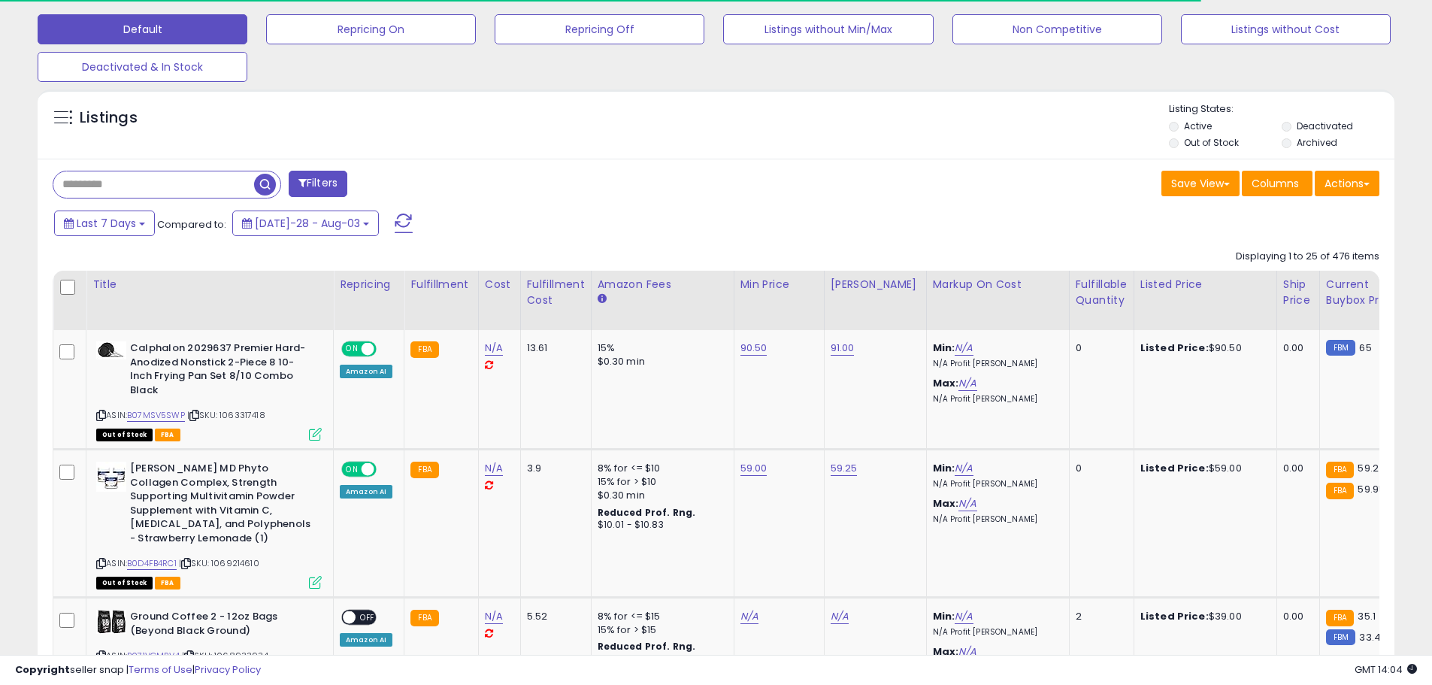
scroll to position [451, 0]
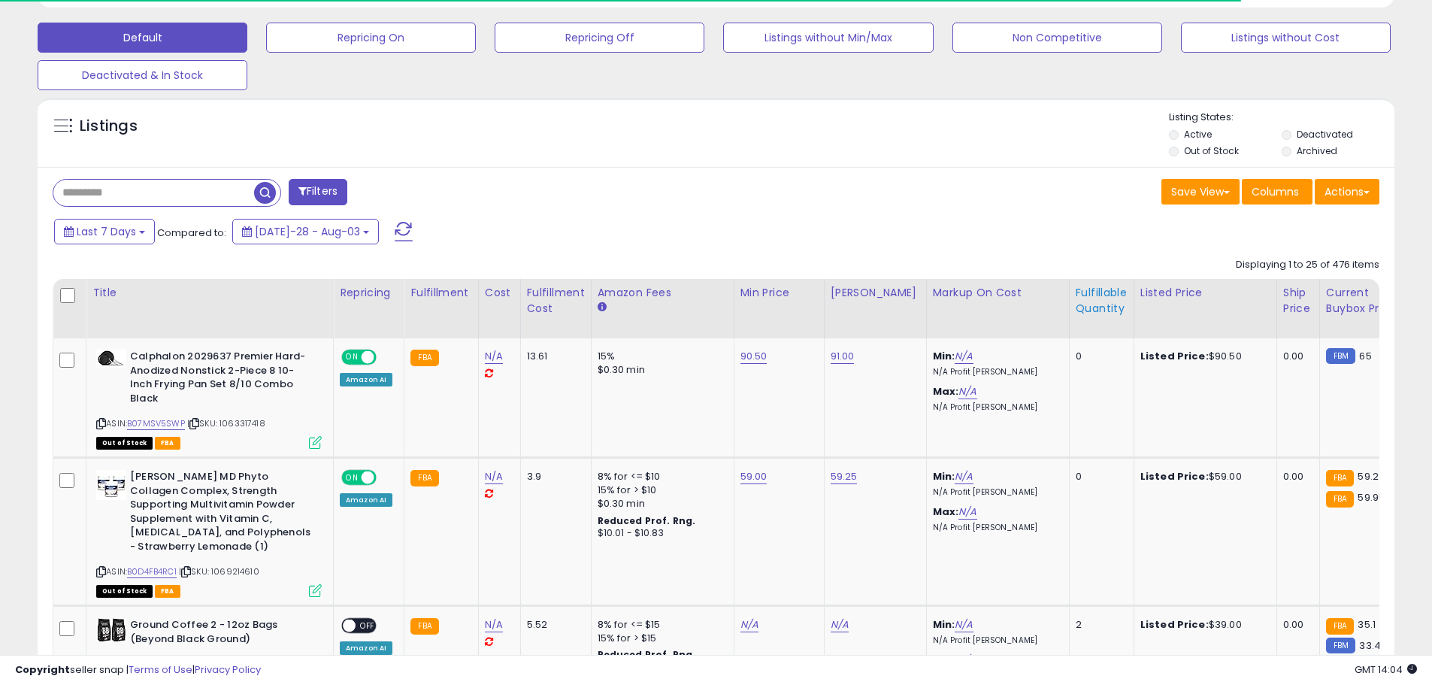
click at [1098, 284] on th "Fulfillable Quantity" at bounding box center [1101, 308] width 65 height 59
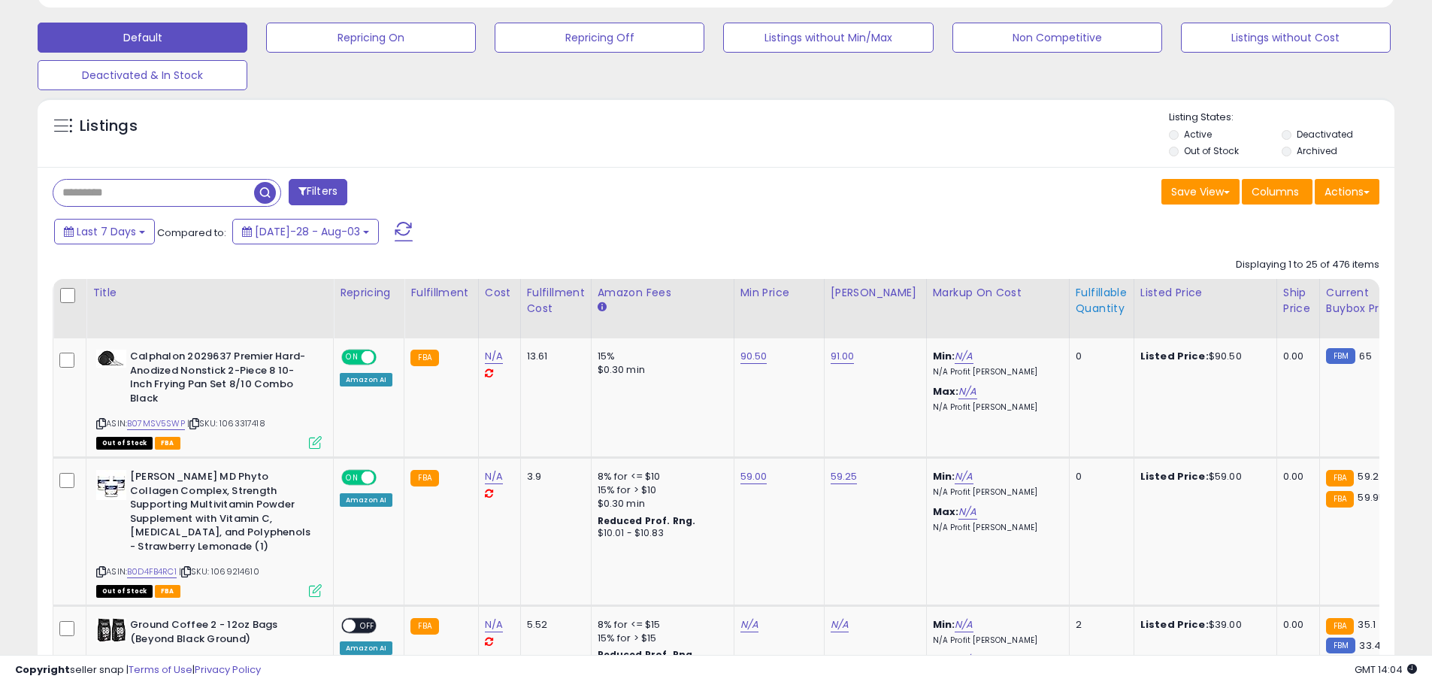
click at [1100, 310] on div "Fulfillable Quantity" at bounding box center [1102, 301] width 52 height 32
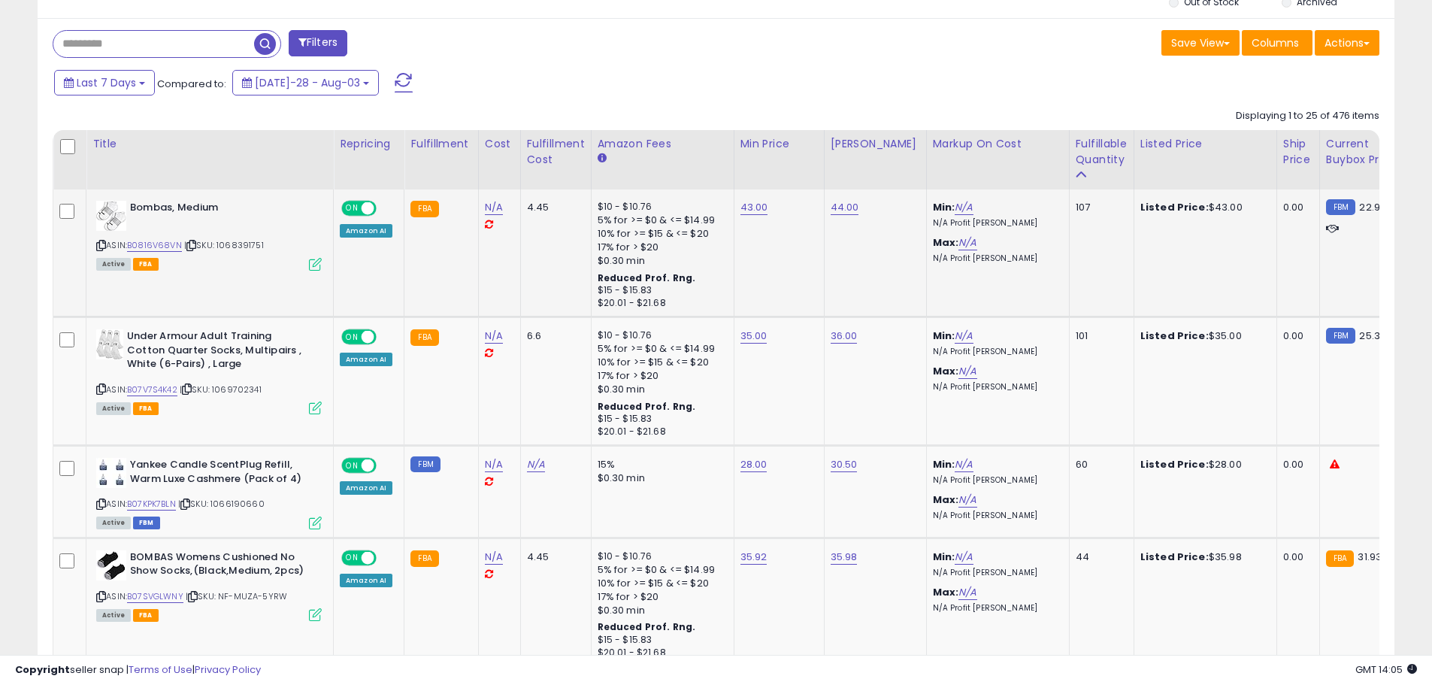
scroll to position [601, 0]
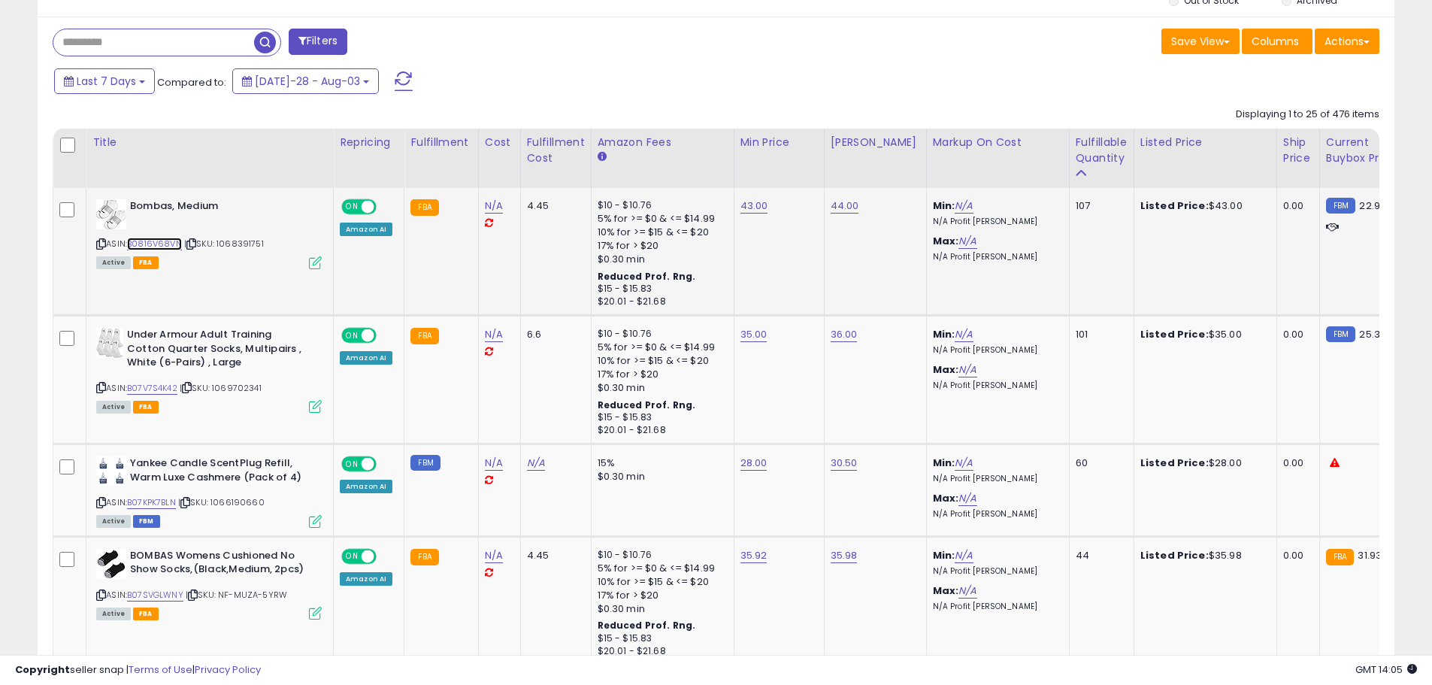
click at [148, 244] on link "B0816V68VN" at bounding box center [154, 244] width 55 height 13
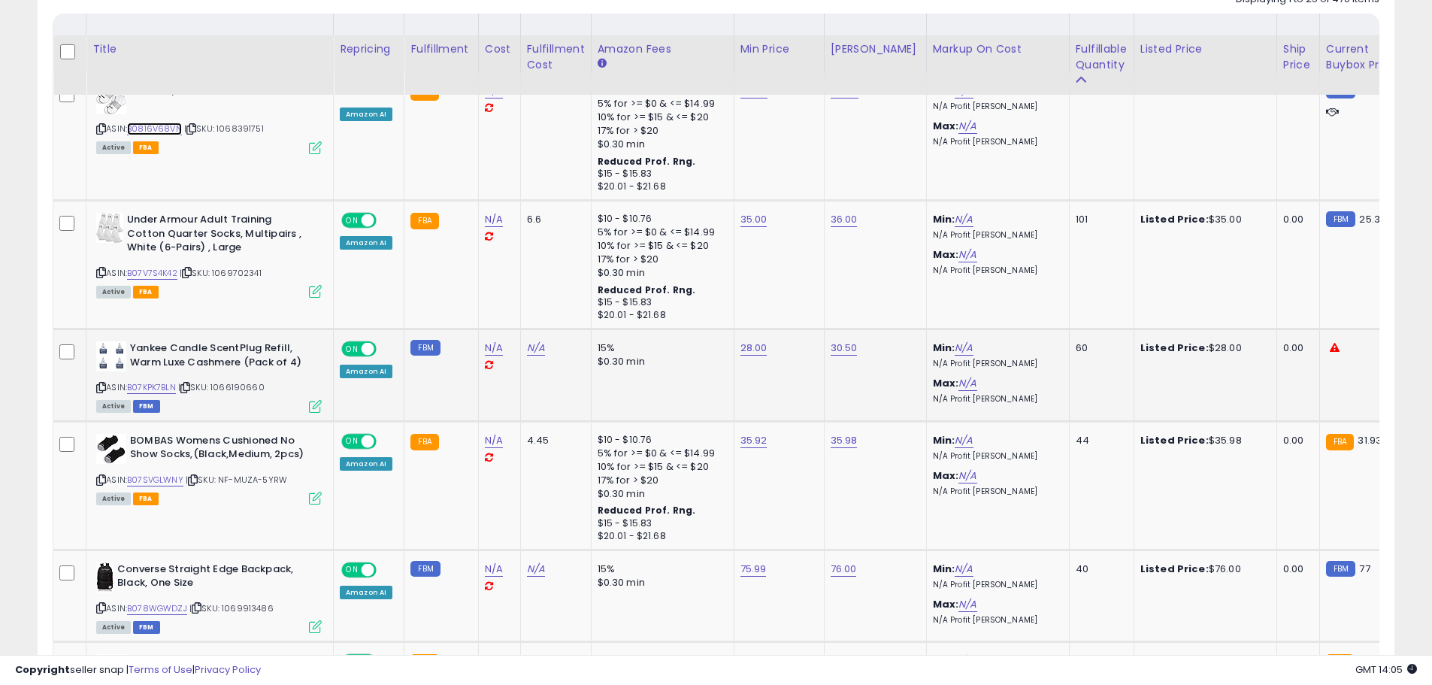
scroll to position [752, 0]
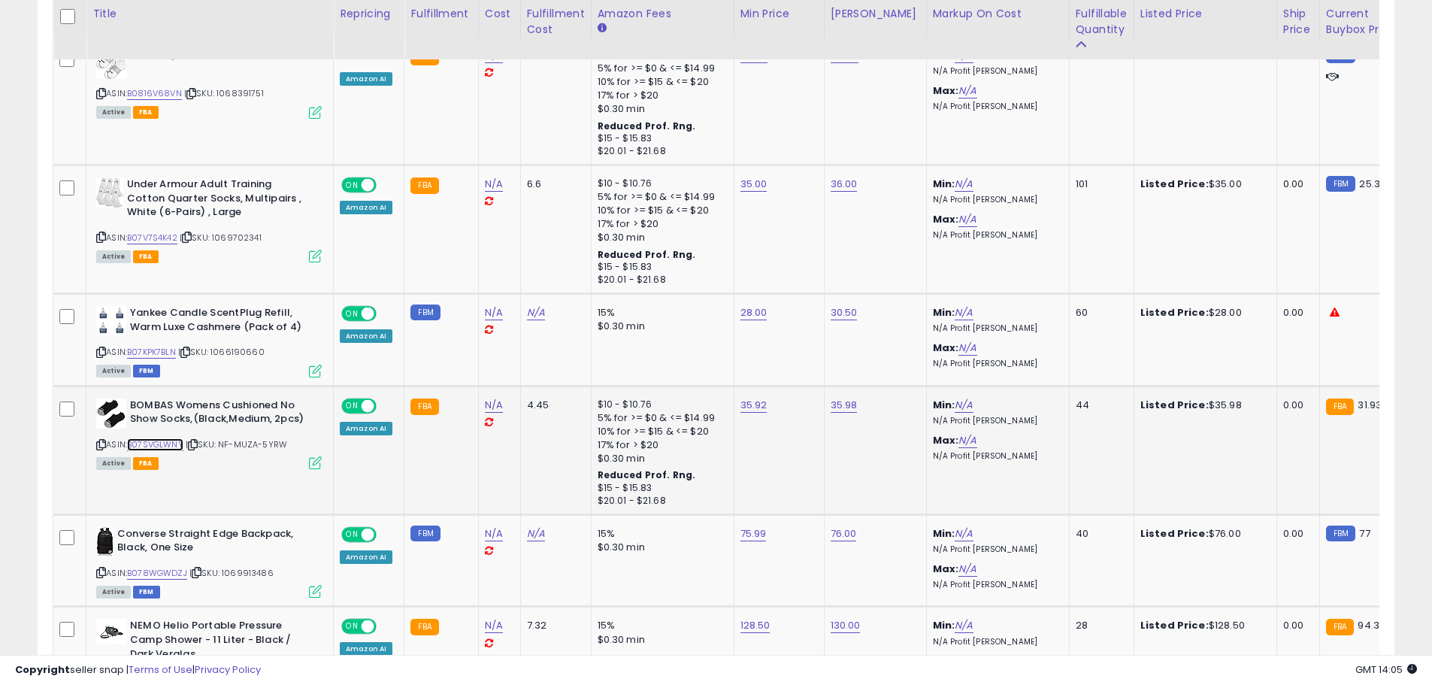
click at [164, 441] on link "B07SVGLWNY" at bounding box center [155, 444] width 56 height 13
click at [837, 63] on link "76.00" at bounding box center [845, 55] width 29 height 15
type input "**"
click at [893, 502] on button "submit" at bounding box center [881, 495] width 26 height 23
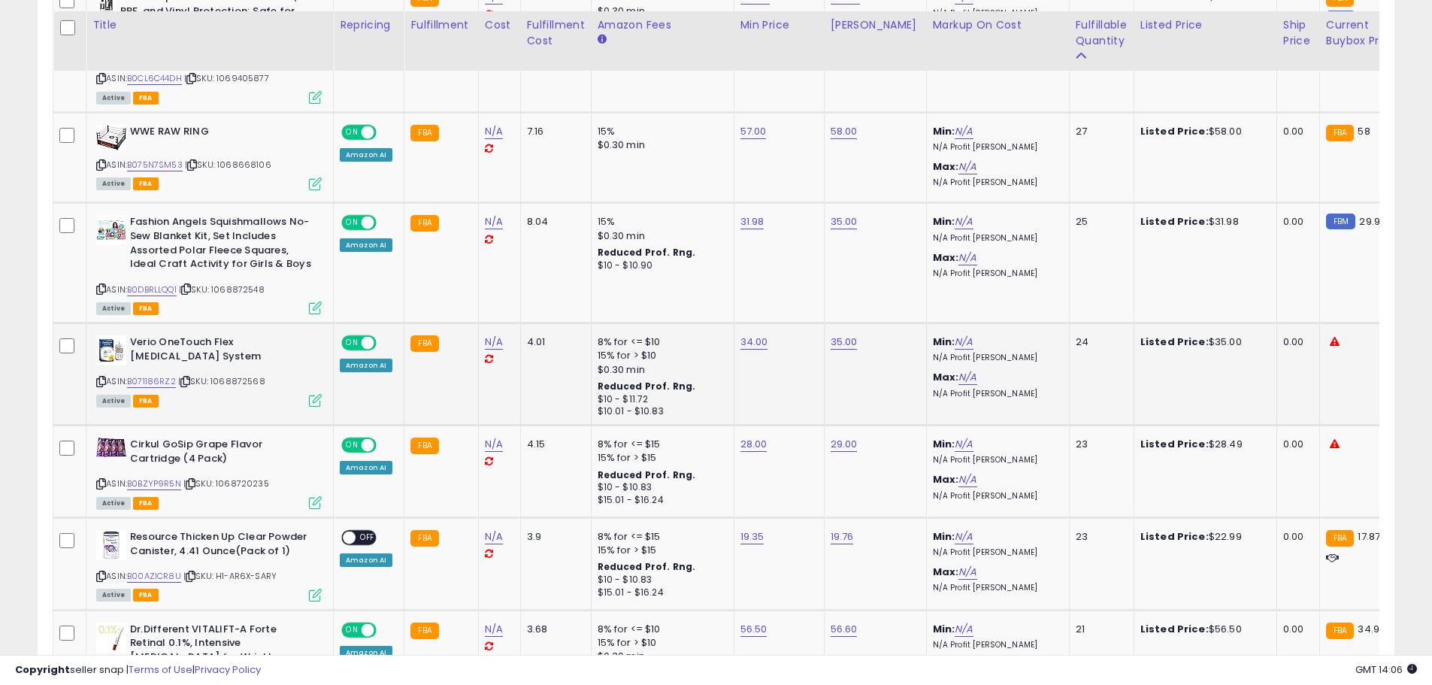
scroll to position [1729, 0]
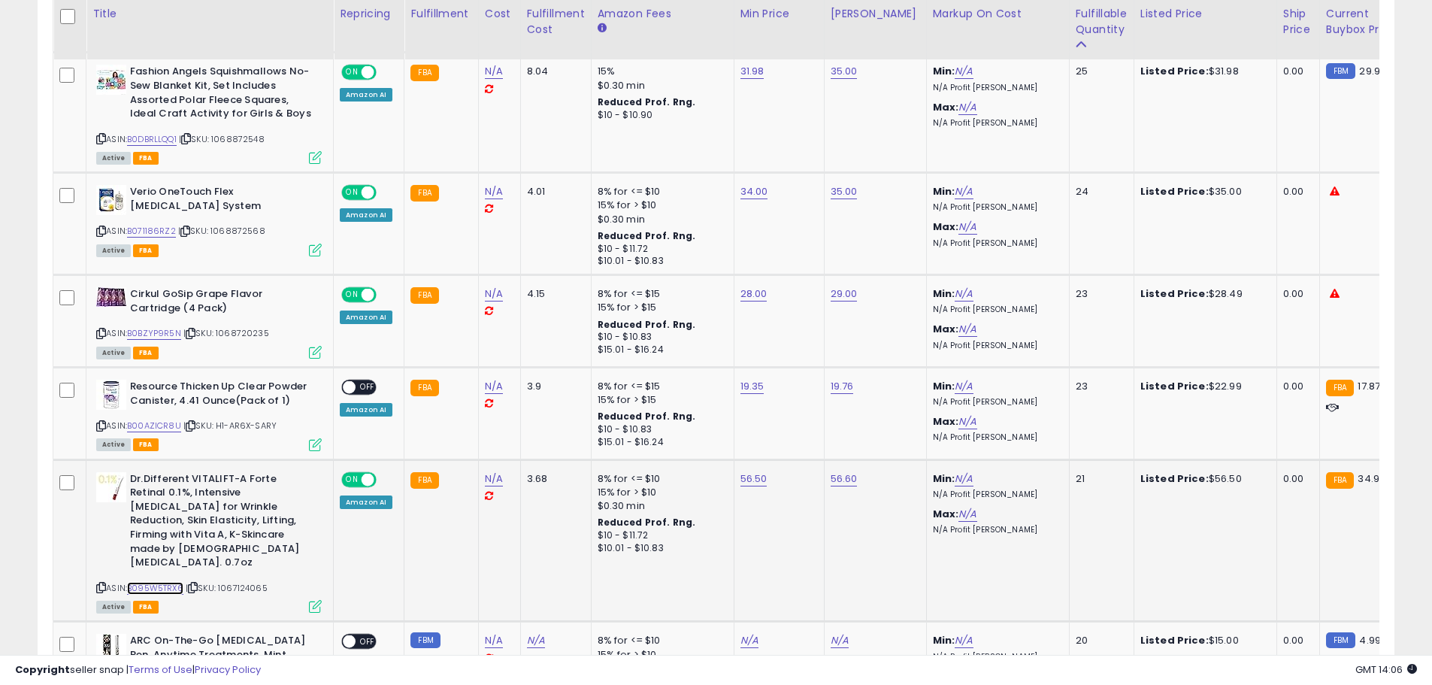
click at [166, 582] on link "B095W5TRX6" at bounding box center [155, 588] width 56 height 13
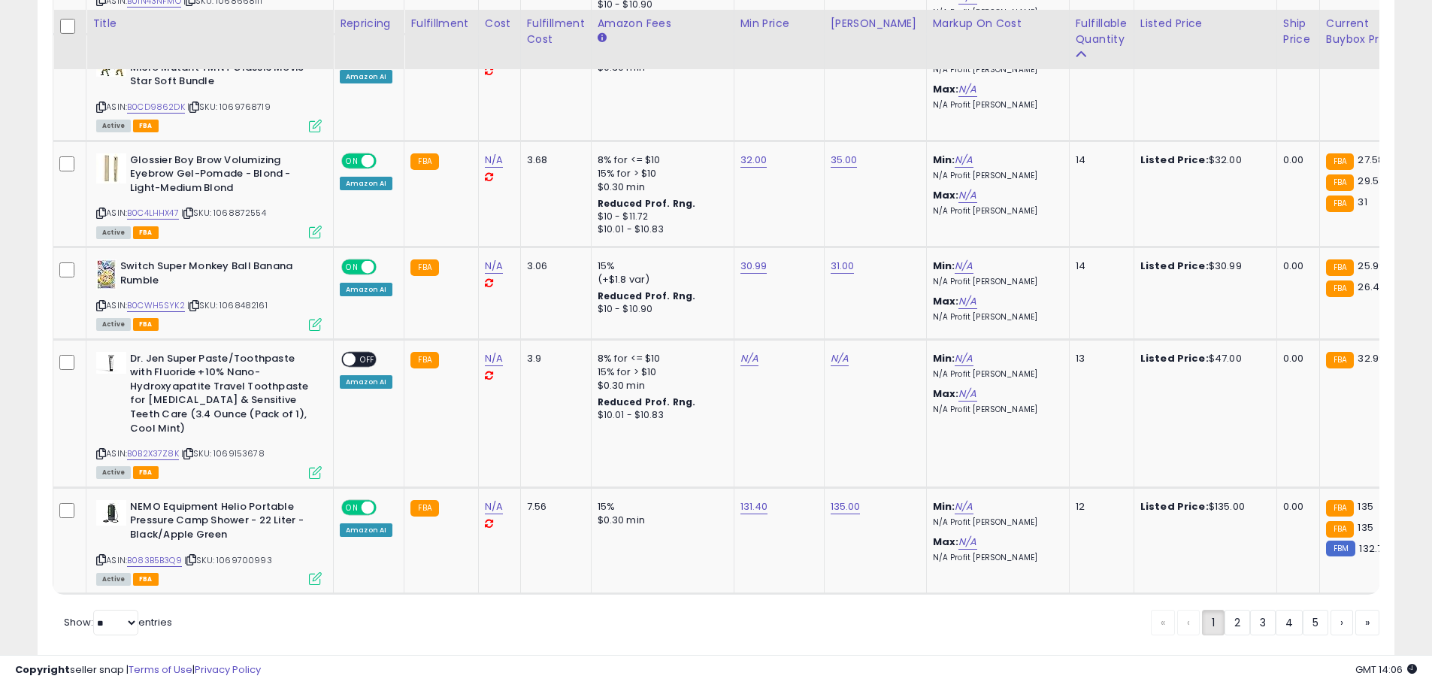
scroll to position [2963, 0]
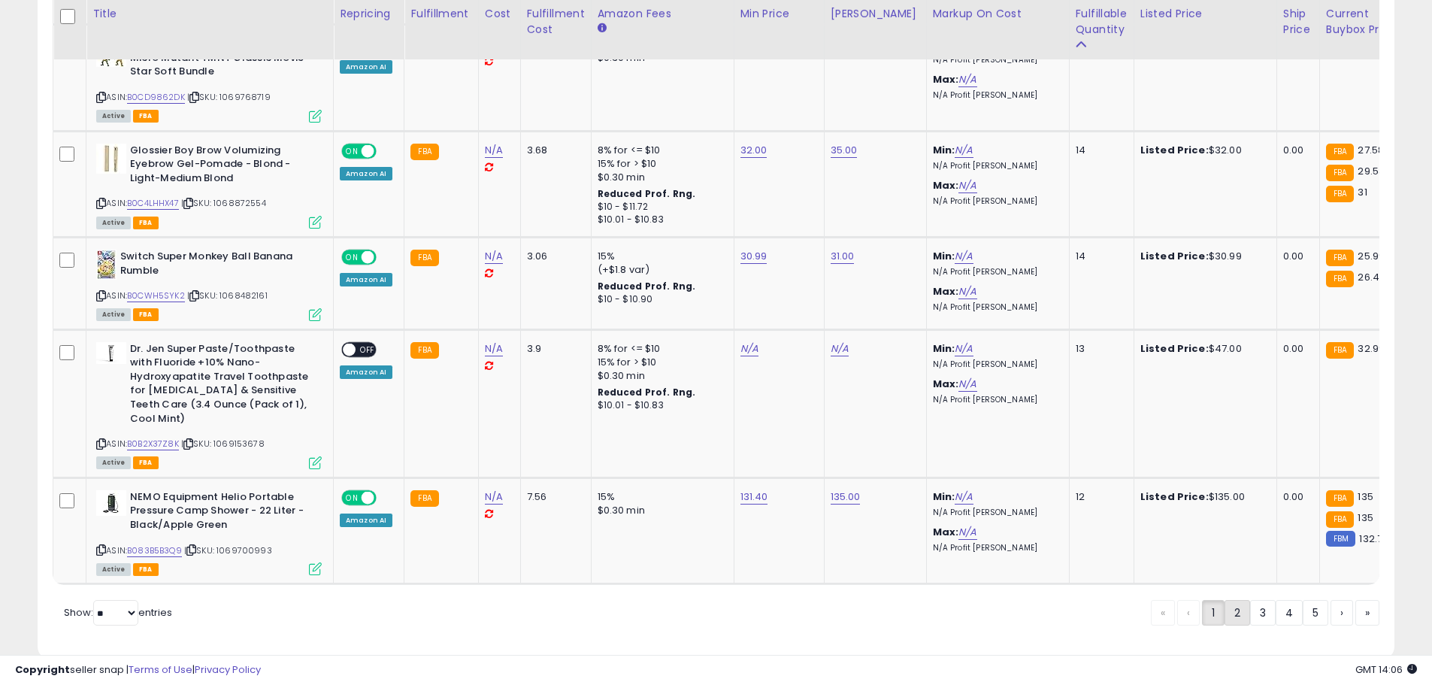
click at [1276, 600] on link "2" at bounding box center [1289, 613] width 27 height 26
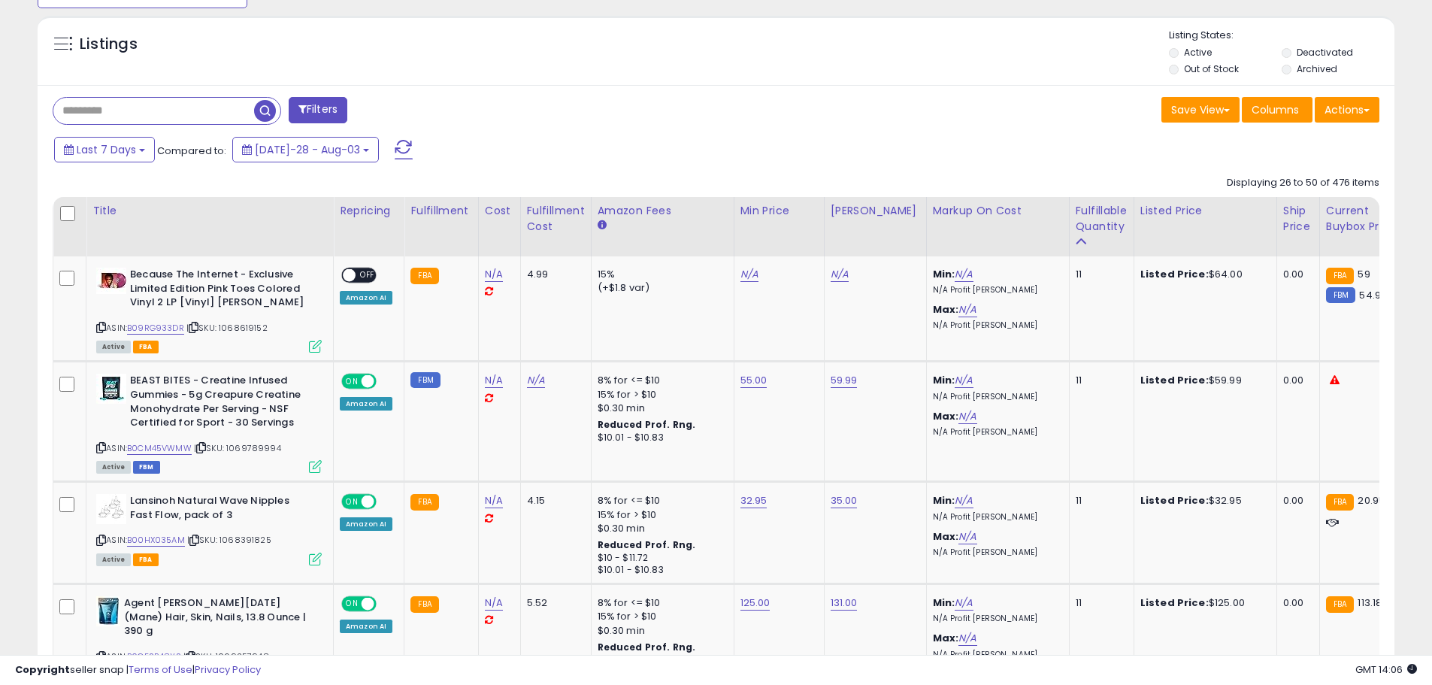
scroll to position [548, 0]
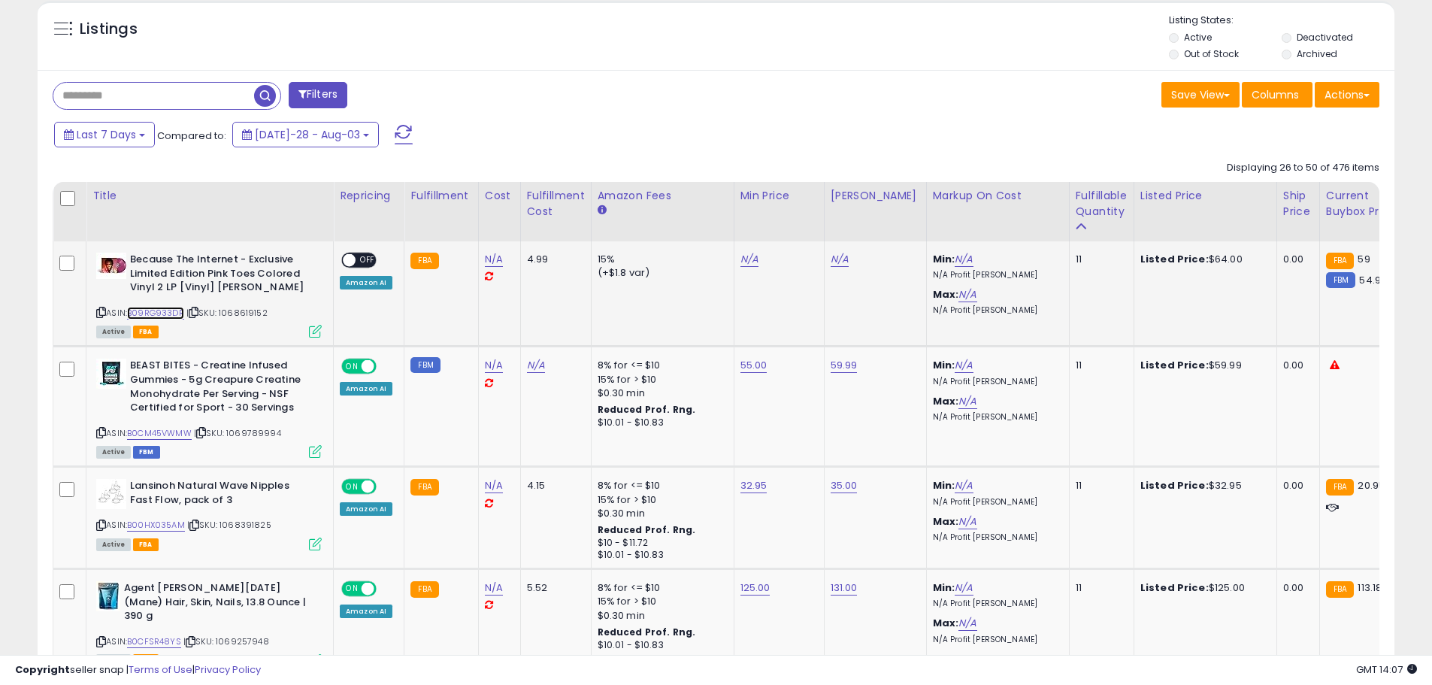
click at [165, 316] on link "B09RG933DR" at bounding box center [155, 313] width 57 height 13
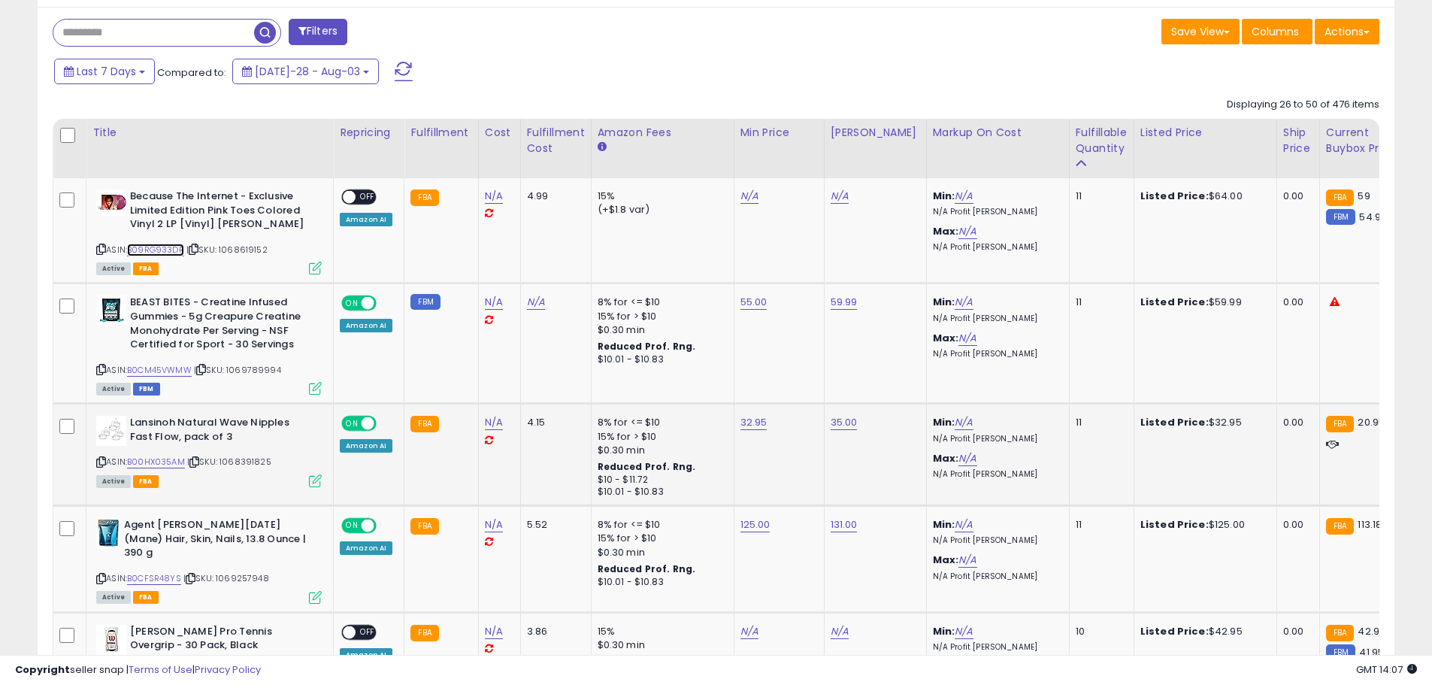
scroll to position [698, 0]
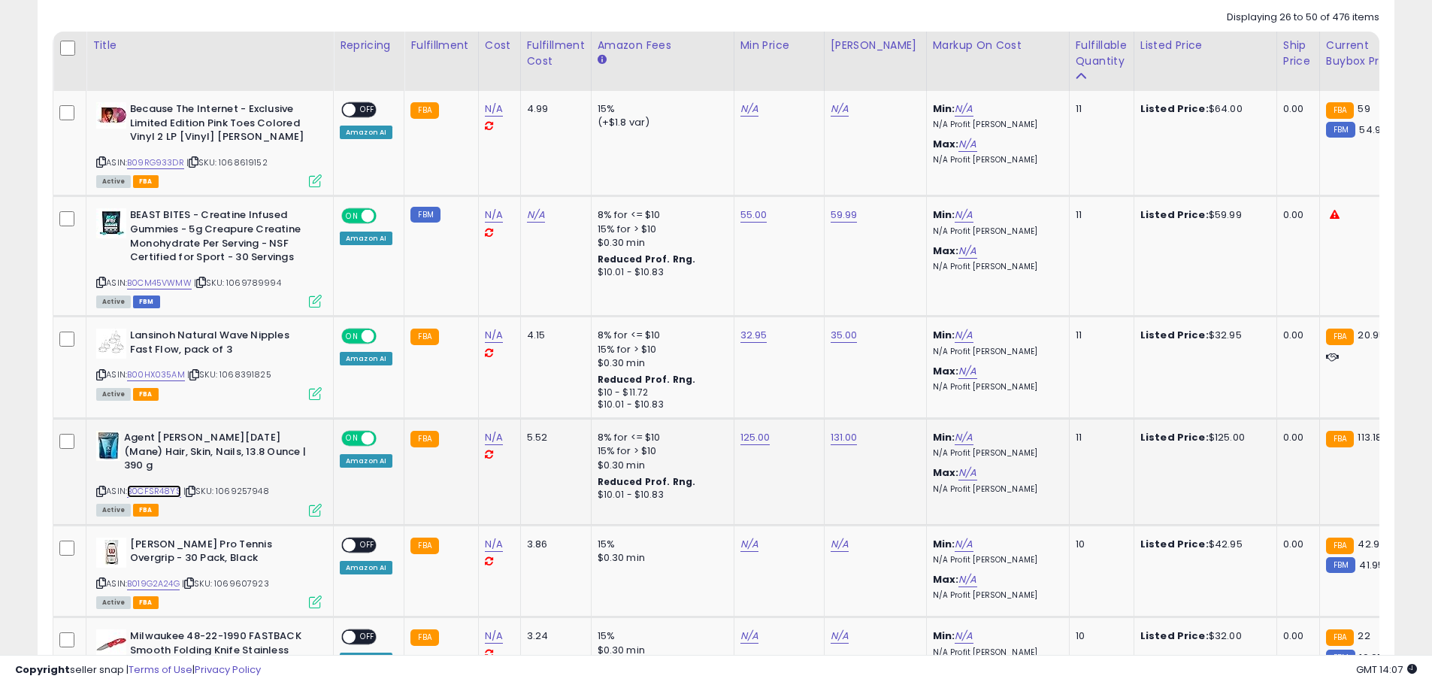
click at [159, 485] on link "B0CFSR48YS" at bounding box center [154, 491] width 54 height 13
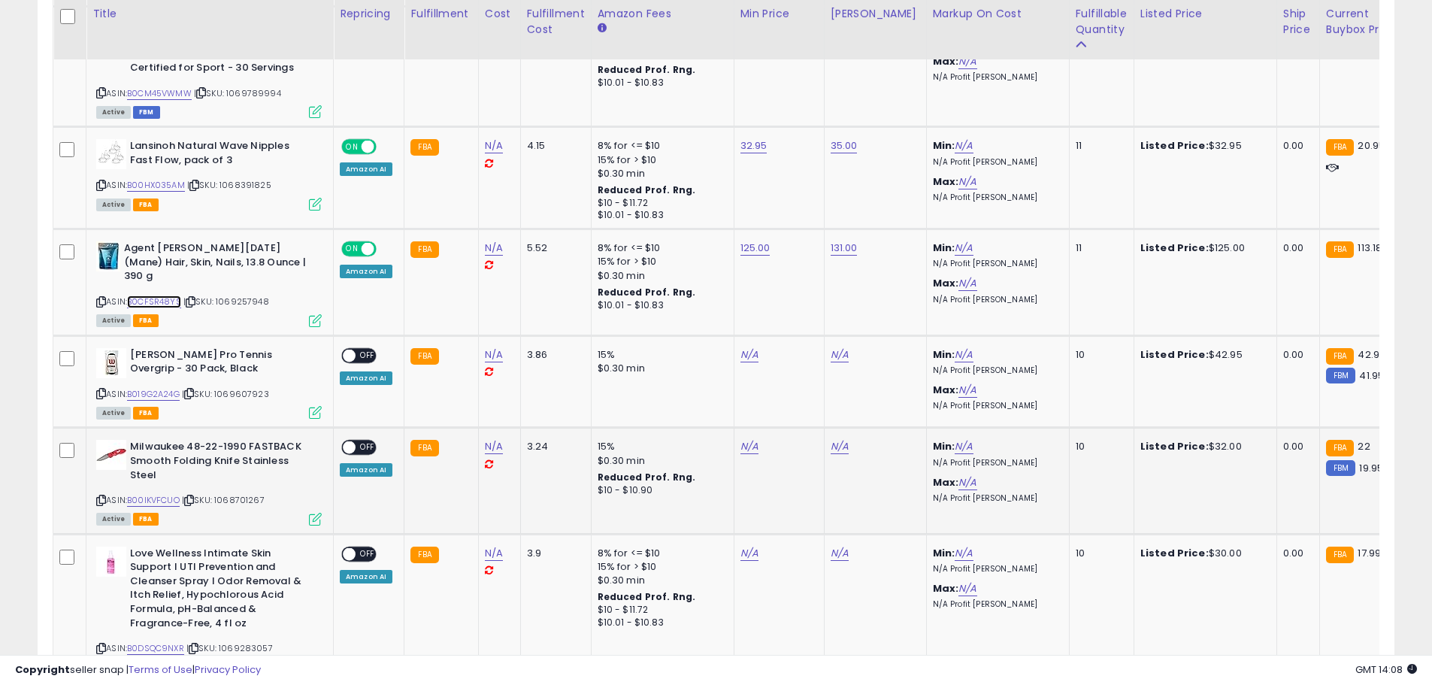
scroll to position [924, 0]
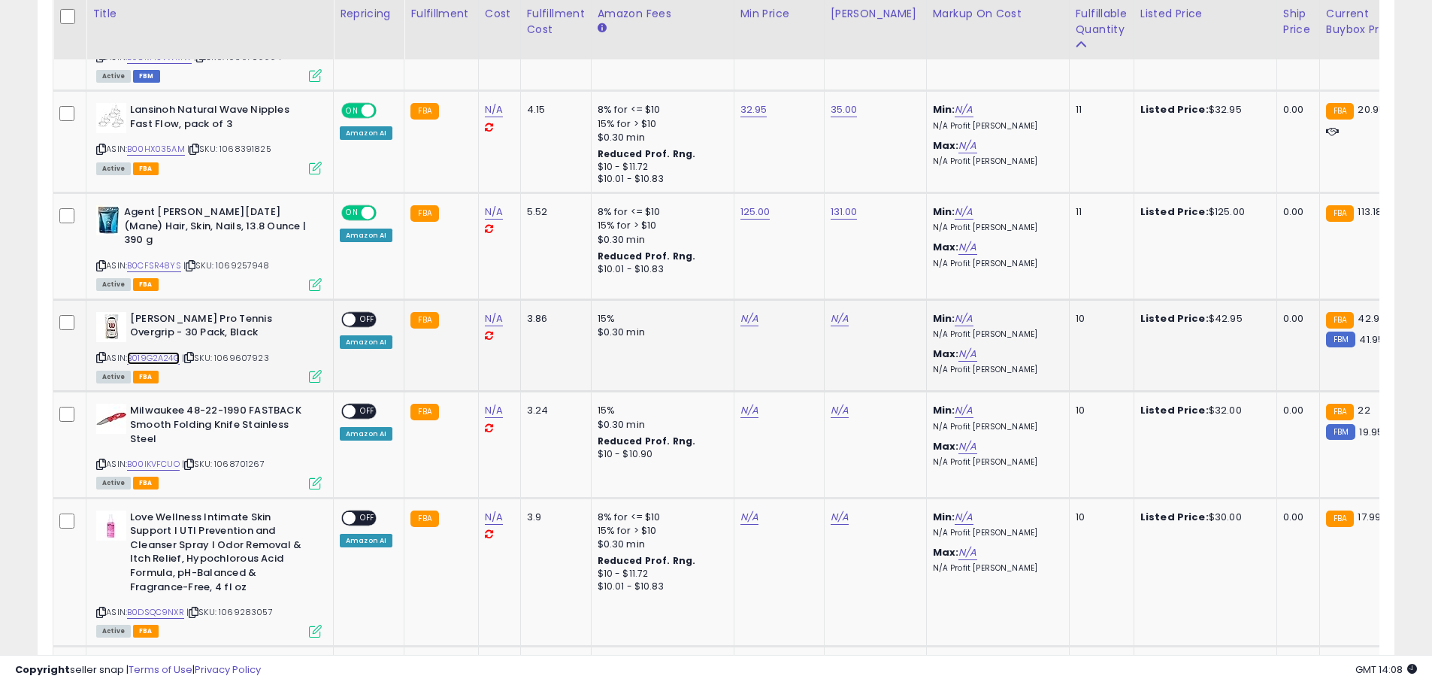
click at [158, 352] on link "B019G2A24G" at bounding box center [153, 358] width 53 height 13
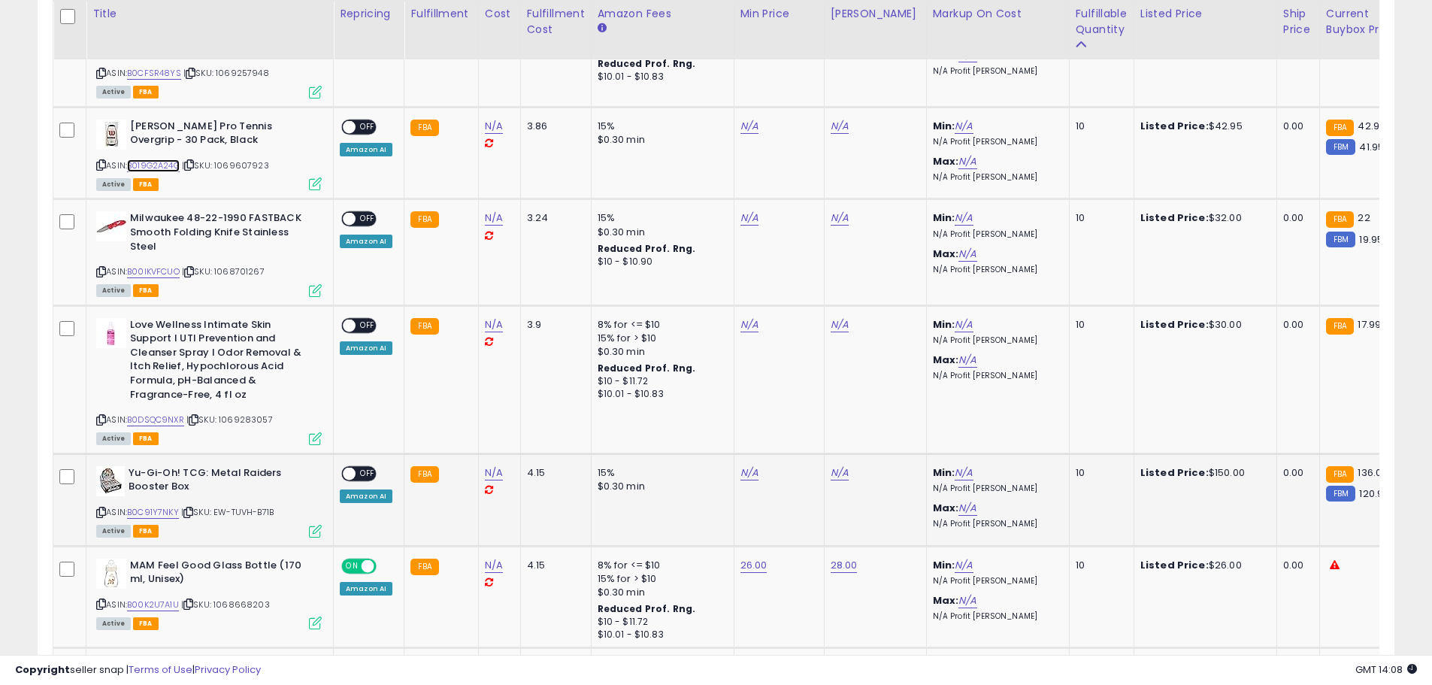
scroll to position [1149, 0]
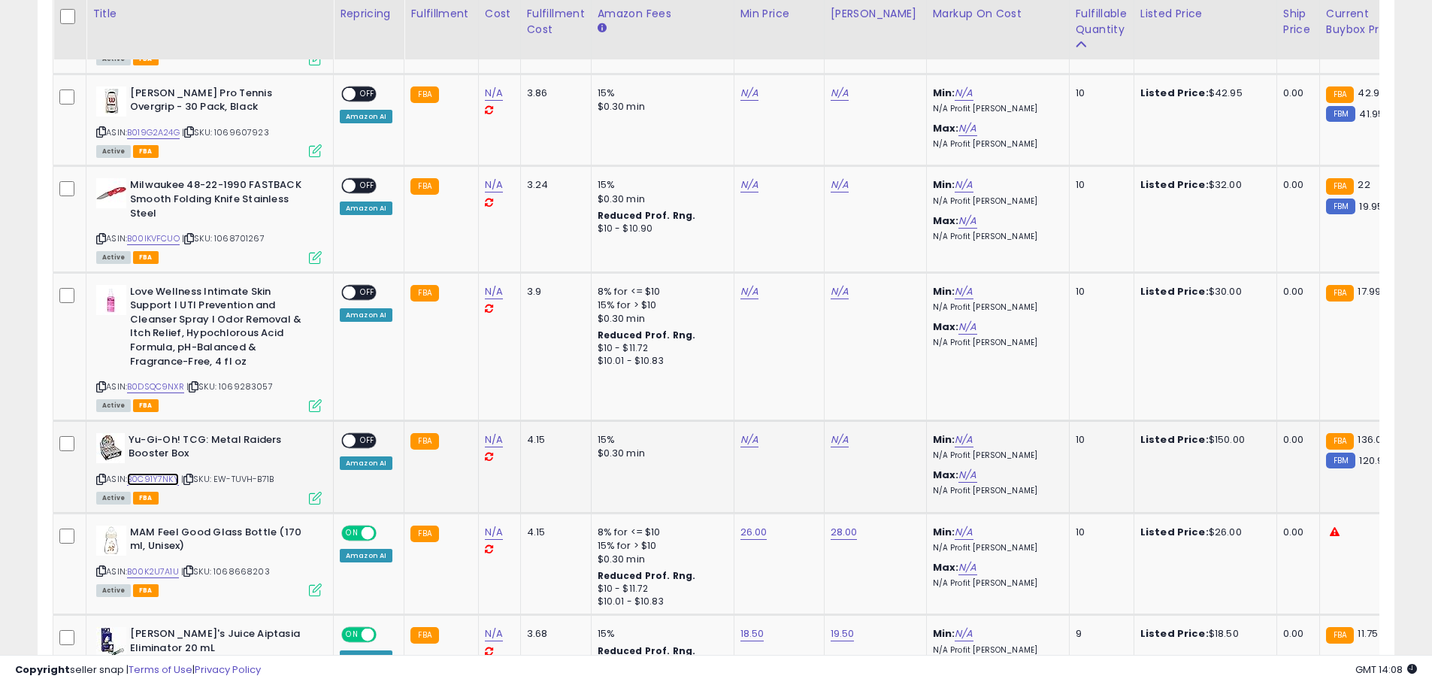
click at [158, 473] on link "B0C91Y7NKY" at bounding box center [153, 479] width 52 height 13
type input "***"
click at [799, 387] on button "submit" at bounding box center [787, 387] width 26 height 23
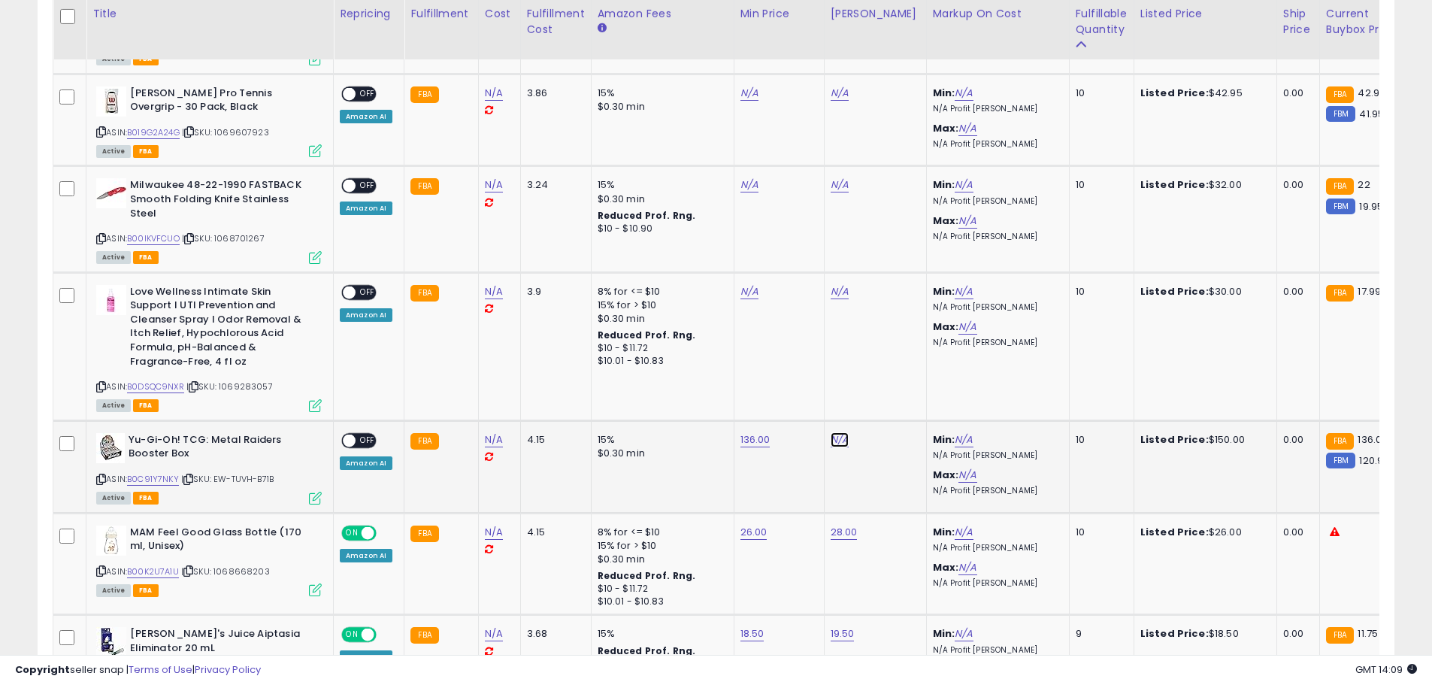
type input "***"
click at [889, 391] on button "submit" at bounding box center [877, 387] width 26 height 23
click at [359, 434] on span "OFF" at bounding box center [368, 440] width 24 height 13
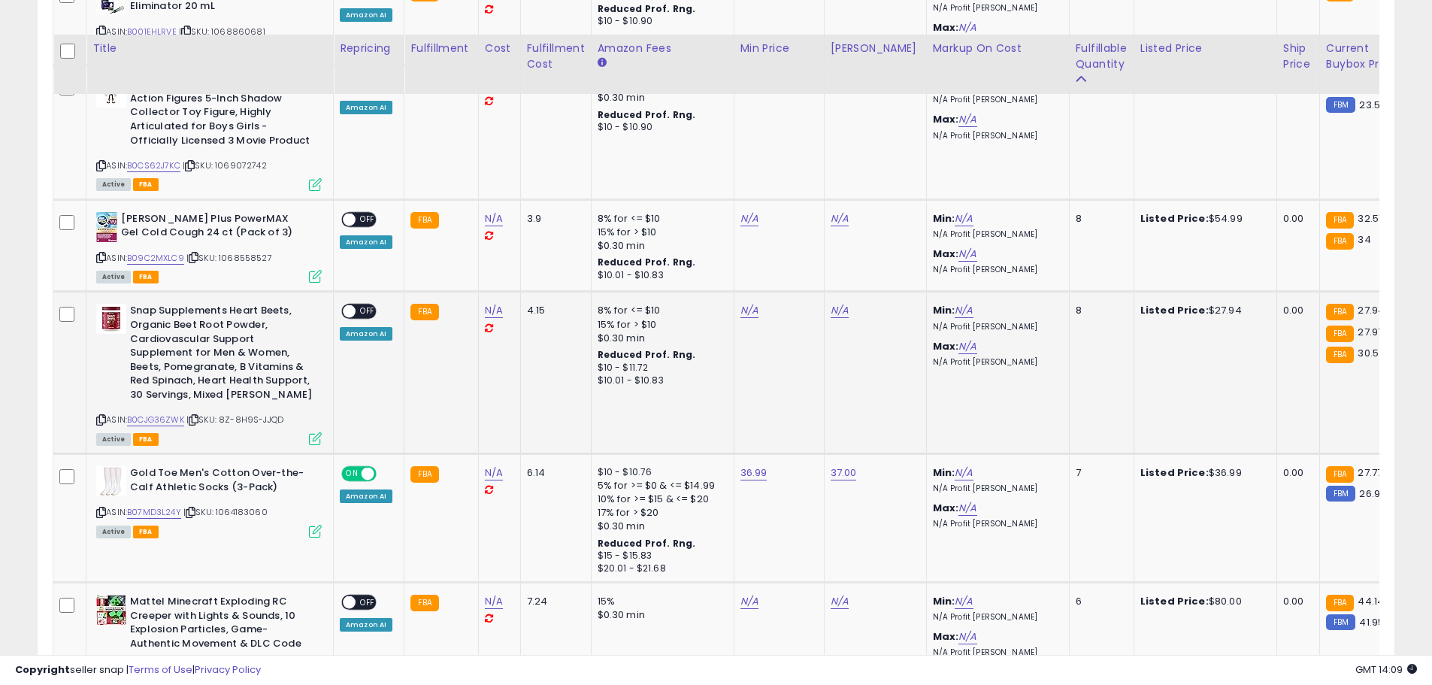
scroll to position [1826, 0]
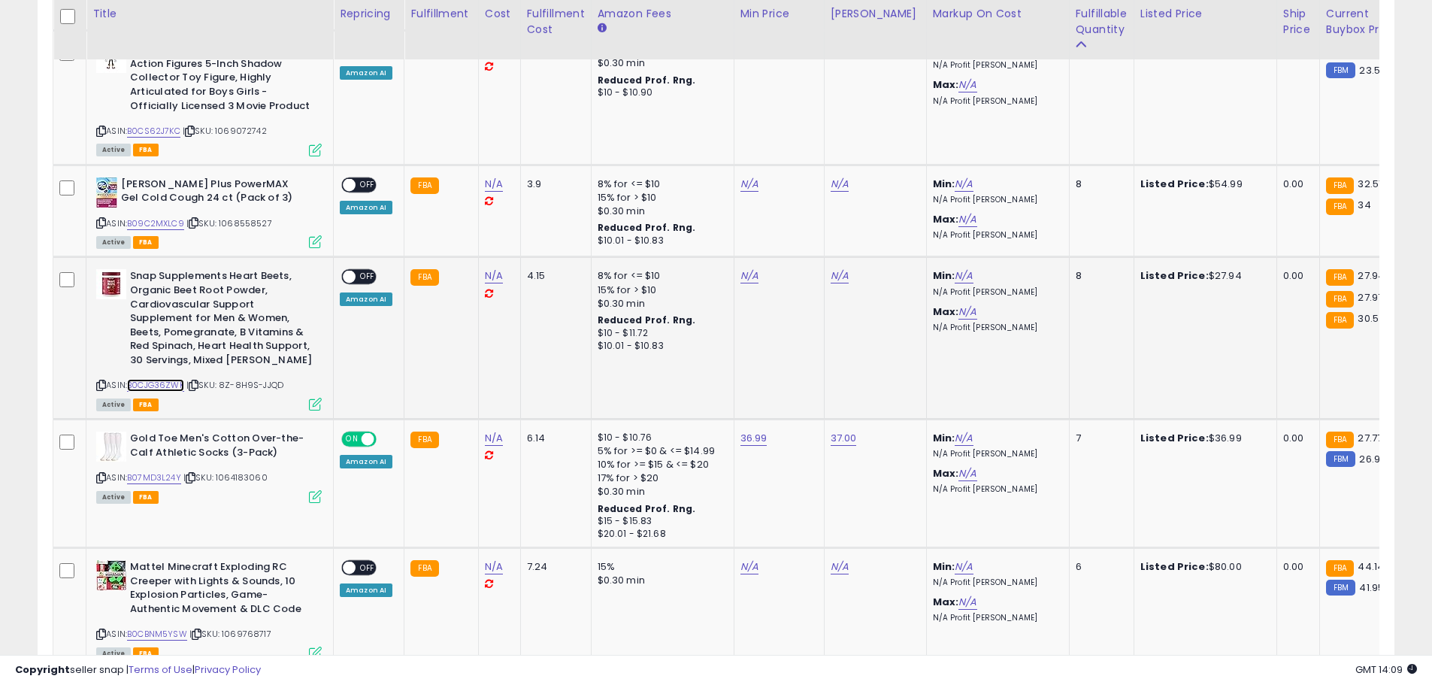
click at [160, 379] on link "B0CJG36ZWK" at bounding box center [155, 385] width 57 height 13
type input "****"
click at [799, 226] on button "submit" at bounding box center [787, 224] width 26 height 23
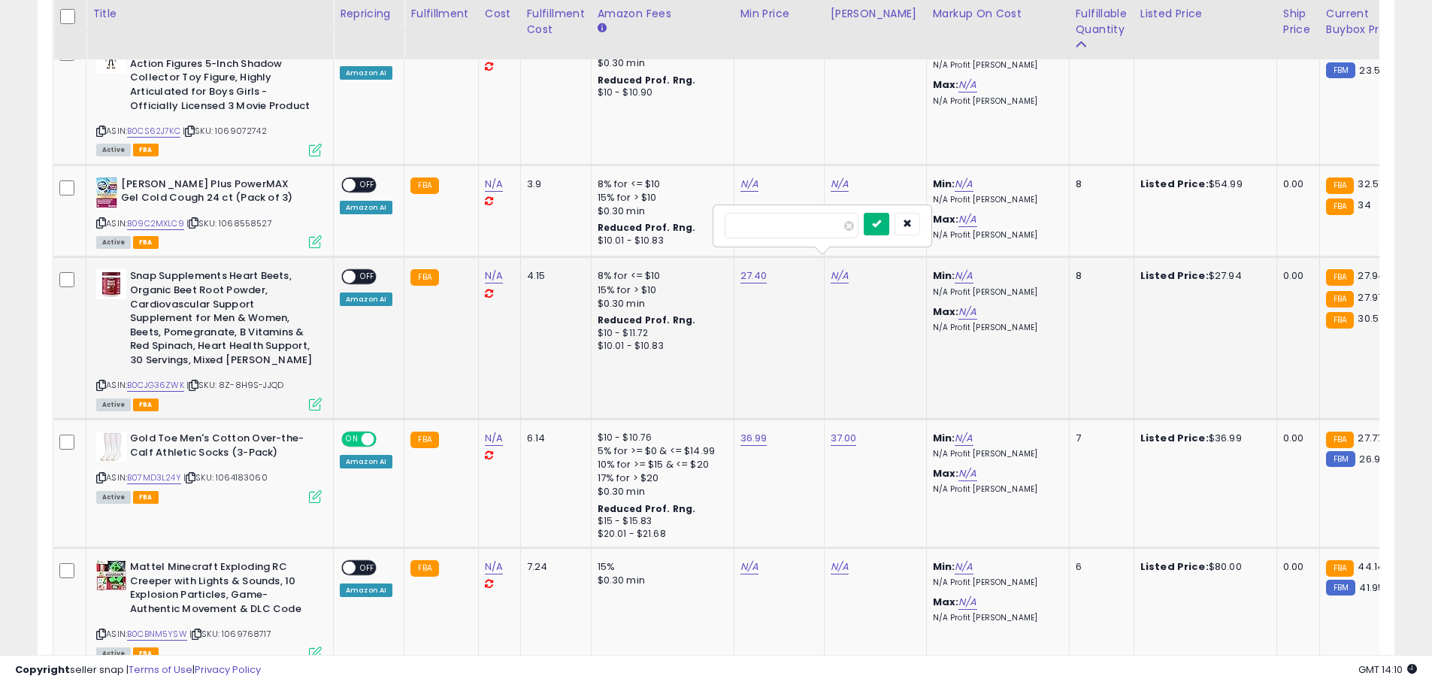
type input "****"
click at [889, 220] on button "submit" at bounding box center [877, 224] width 26 height 23
click at [369, 271] on span "OFF" at bounding box center [368, 277] width 24 height 13
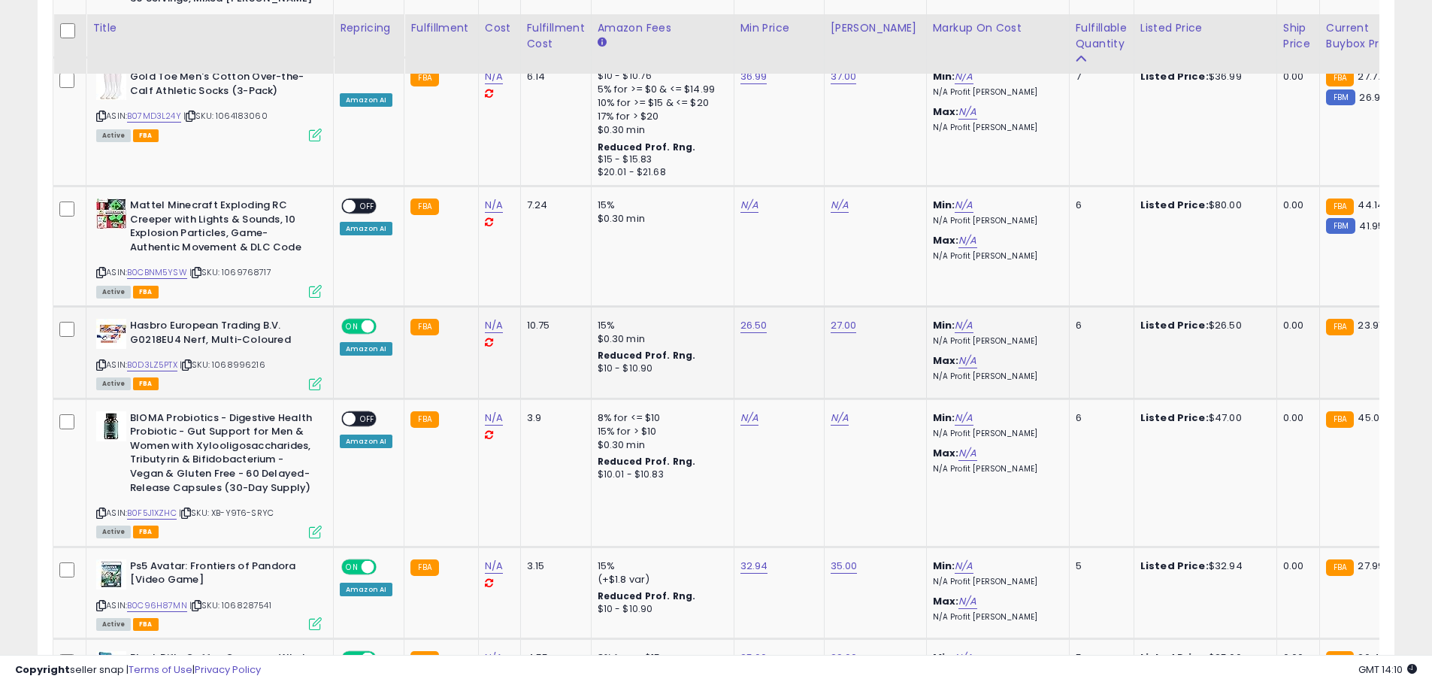
scroll to position [2202, 0]
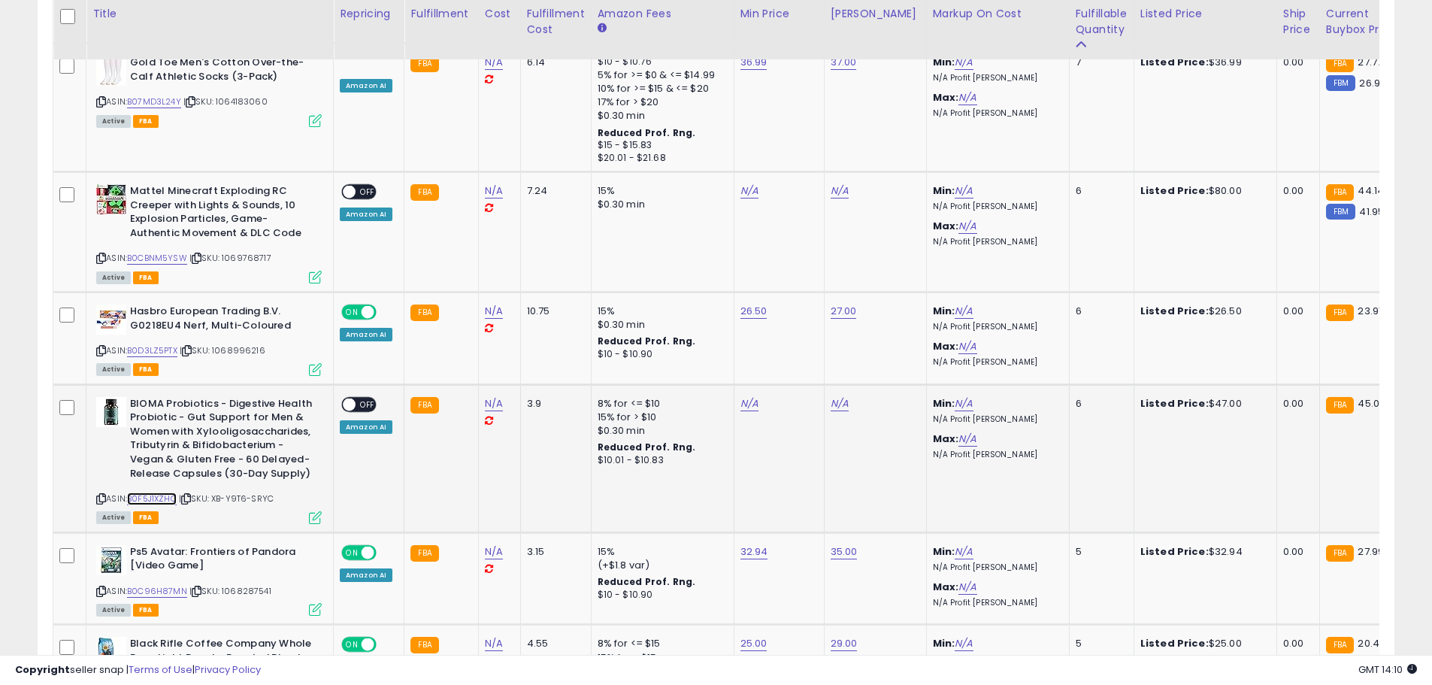
click at [148, 492] on link "B0F5J1XZHC" at bounding box center [152, 498] width 50 height 13
click at [743, 398] on td "N/A" at bounding box center [779, 458] width 90 height 148
type input "**"
drag, startPoint x: 813, startPoint y: 352, endPoint x: 828, endPoint y: 367, distance: 20.7
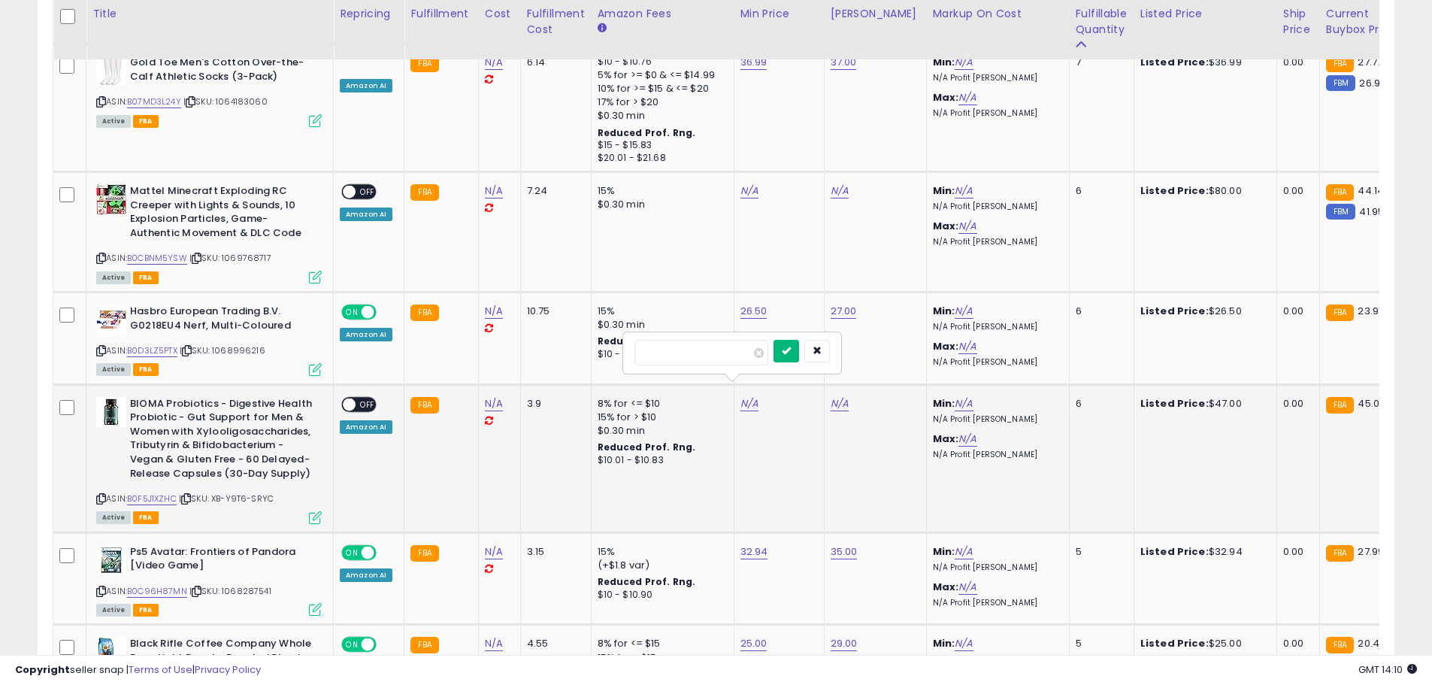
click at [791, 352] on icon "submit" at bounding box center [786, 350] width 9 height 9
click at [835, 396] on link "N/A" at bounding box center [840, 403] width 18 height 15
type input "**"
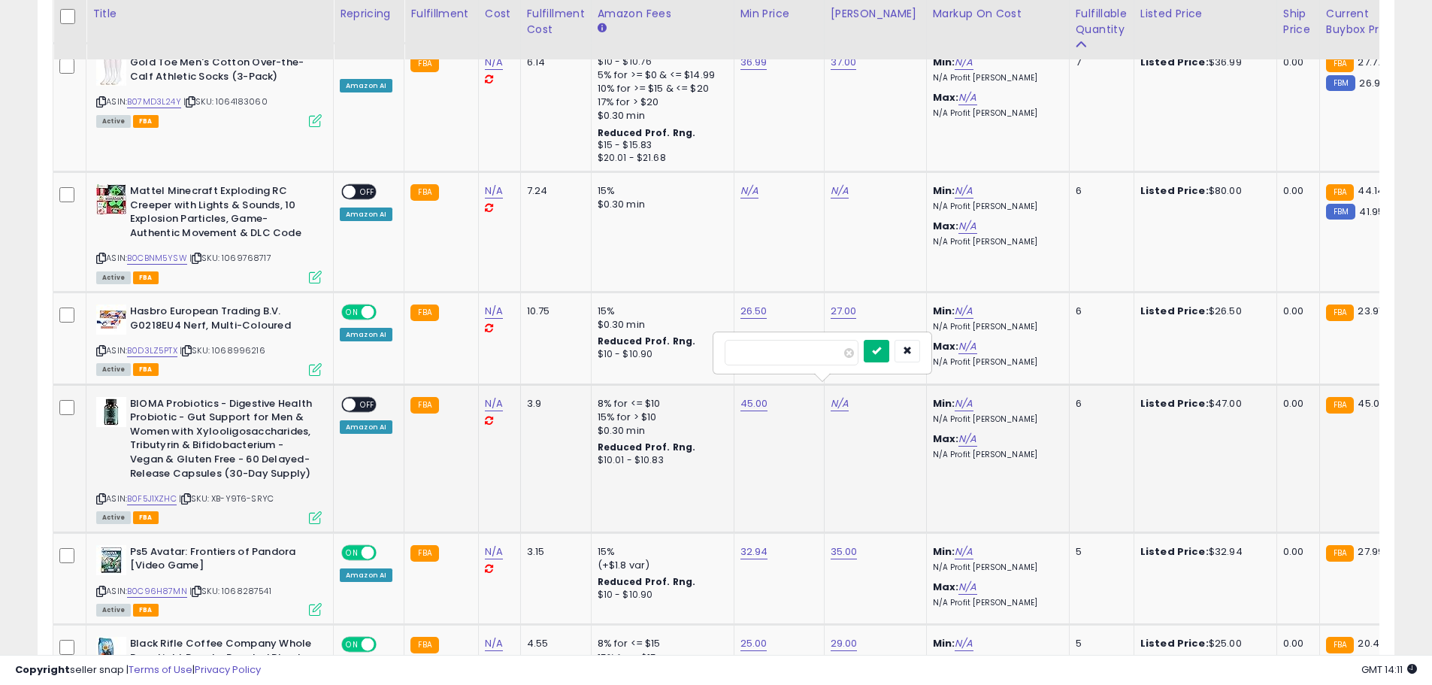
click at [889, 357] on button "submit" at bounding box center [877, 351] width 26 height 23
click at [358, 398] on span "OFF" at bounding box center [368, 404] width 24 height 13
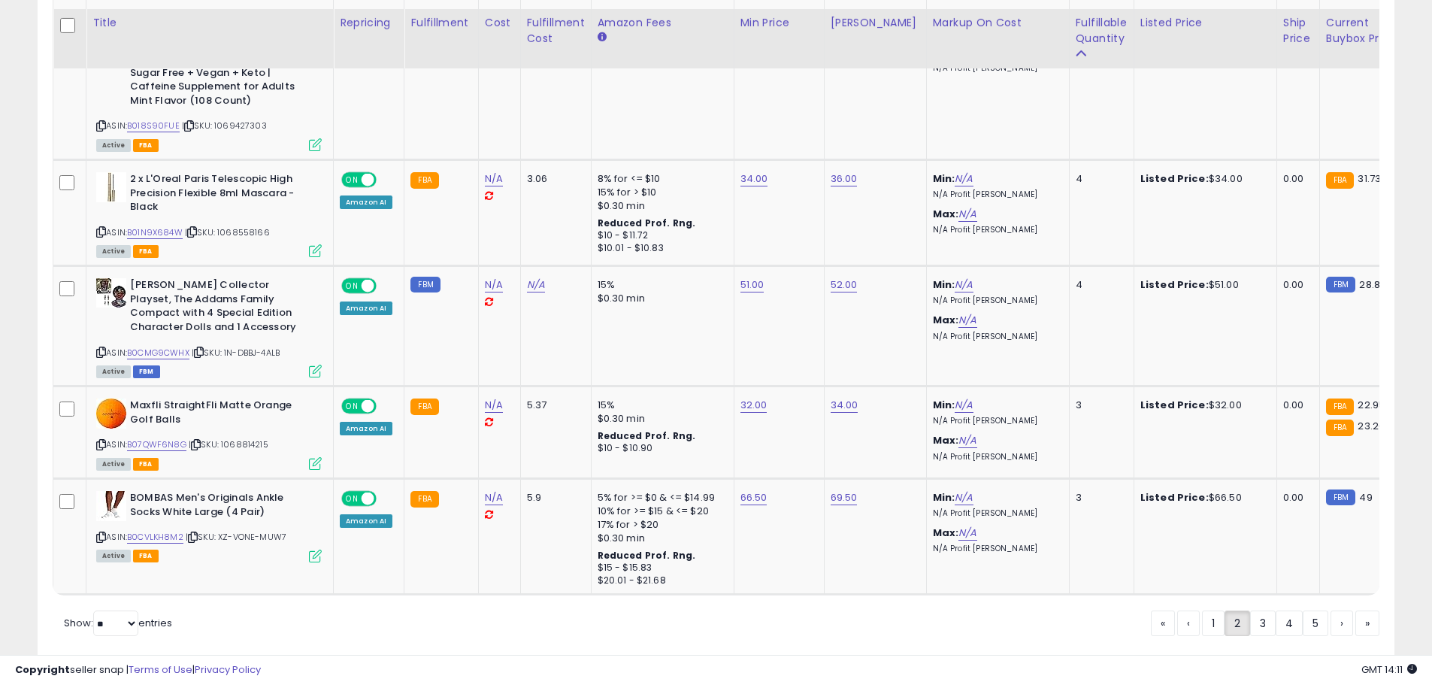
scroll to position [3108, 0]
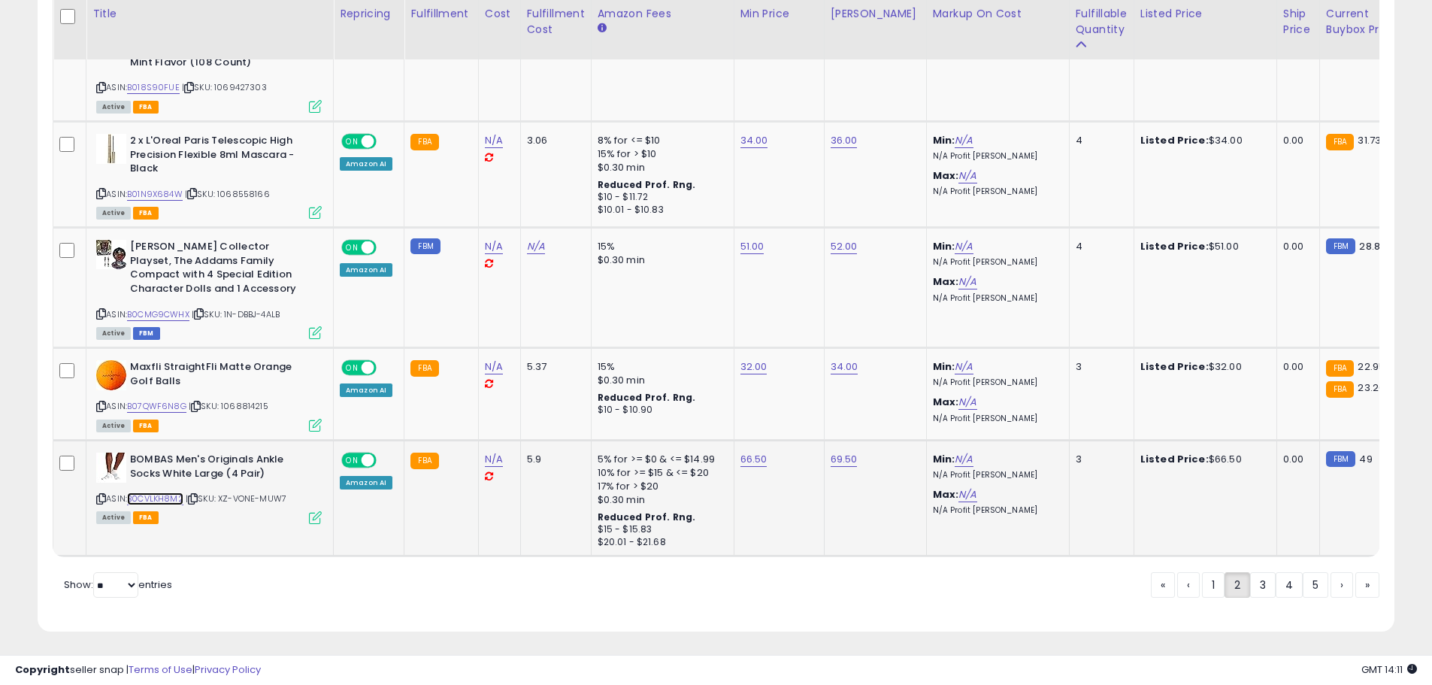
click at [150, 492] on link "B0CVLKH8M2" at bounding box center [155, 498] width 56 height 13
